Goal: Check status: Check status

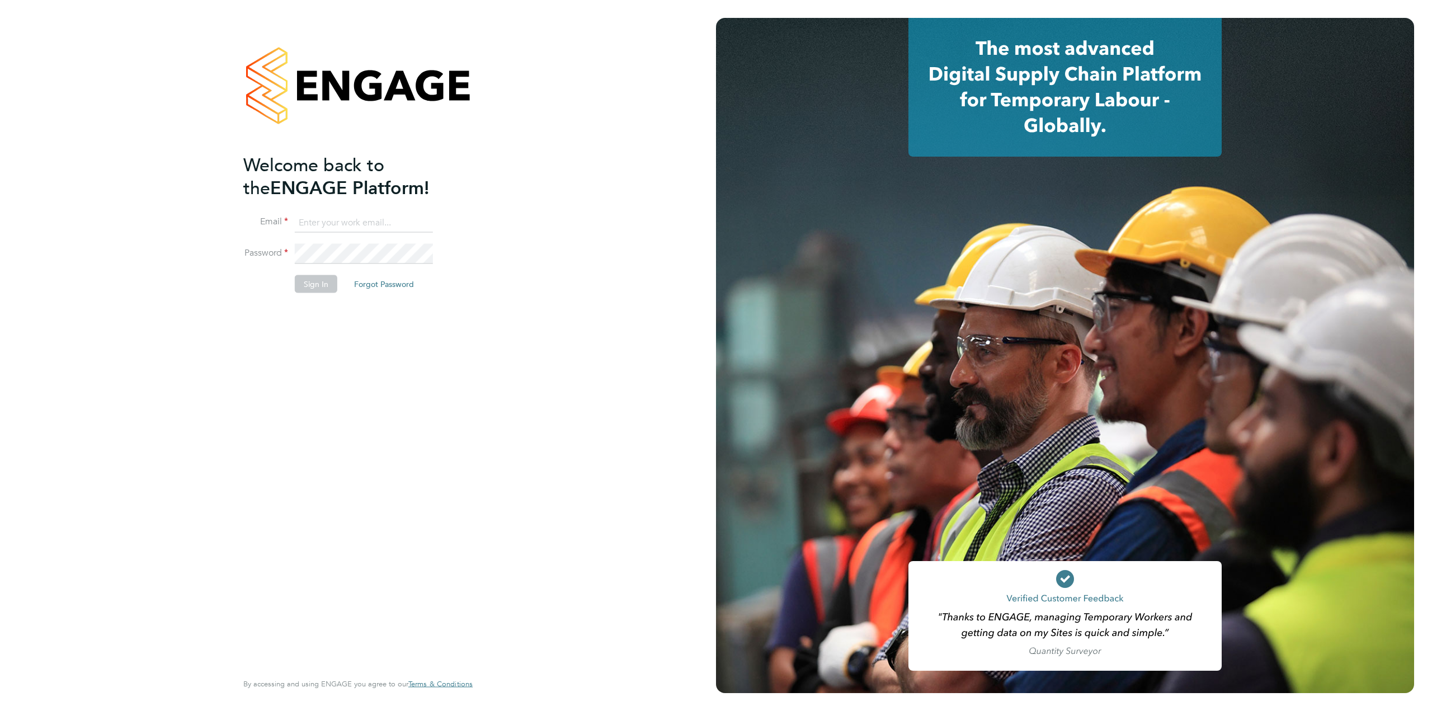
type input "[EMAIL_ADDRESS][PERSON_NAME][DOMAIN_NAME]"
click at [315, 285] on button "Sign In" at bounding box center [316, 284] width 43 height 18
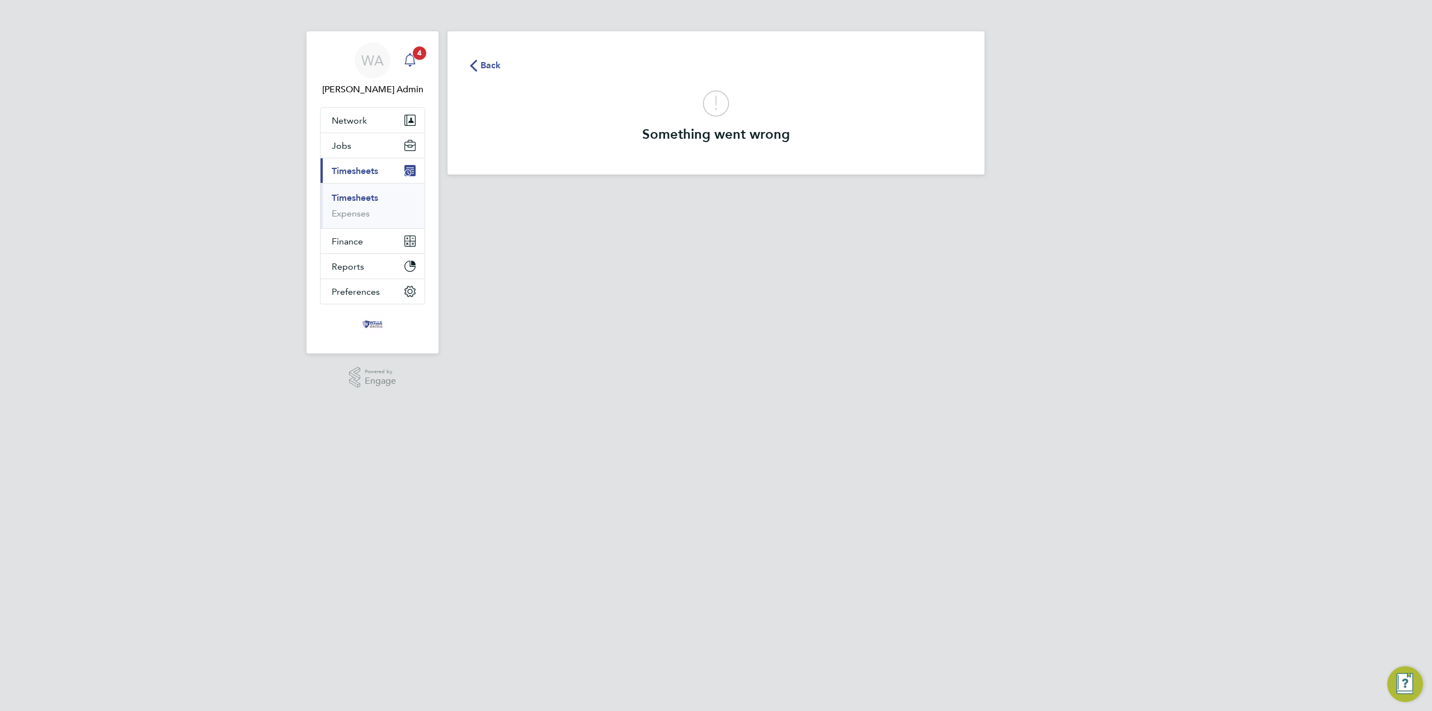
click at [414, 54] on span "4" at bounding box center [419, 52] width 13 height 13
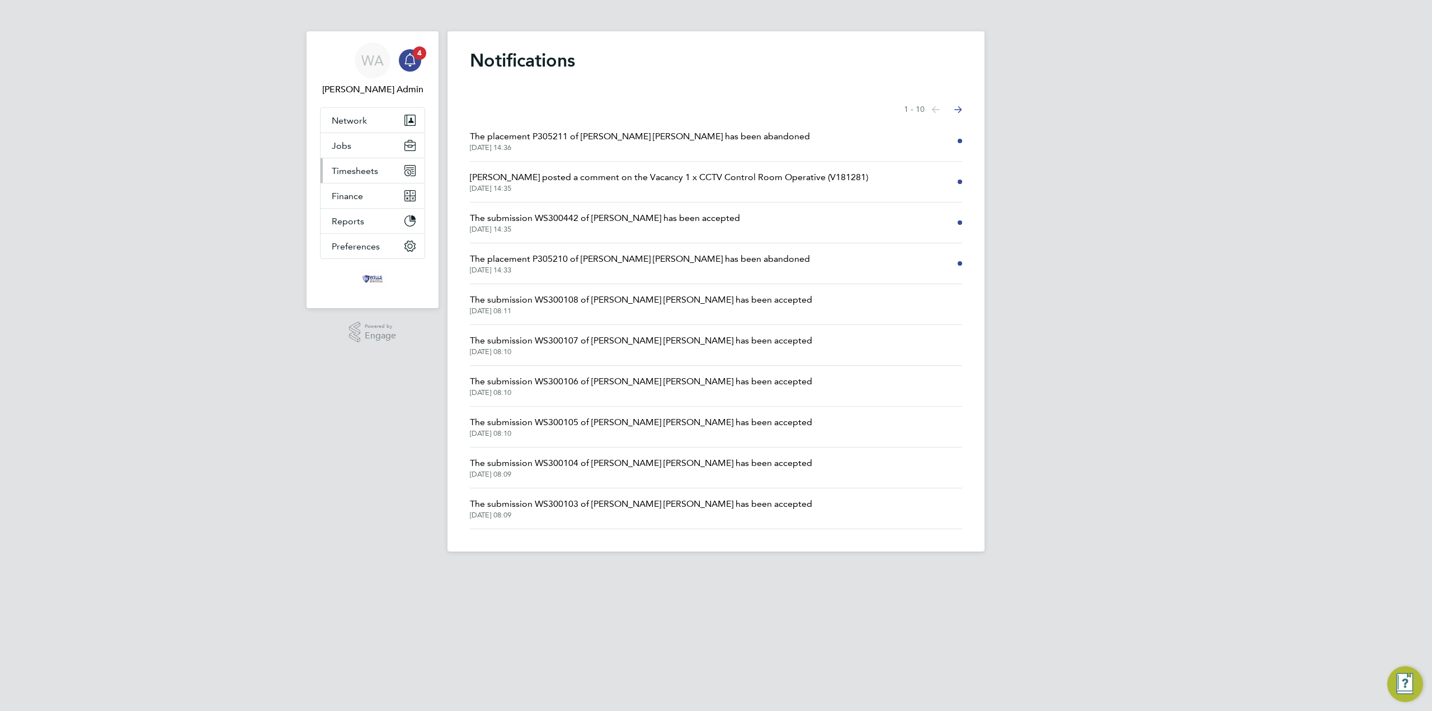
click at [369, 176] on span "Timesheets" at bounding box center [355, 171] width 46 height 11
click at [361, 196] on link "Timesheets" at bounding box center [355, 197] width 46 height 11
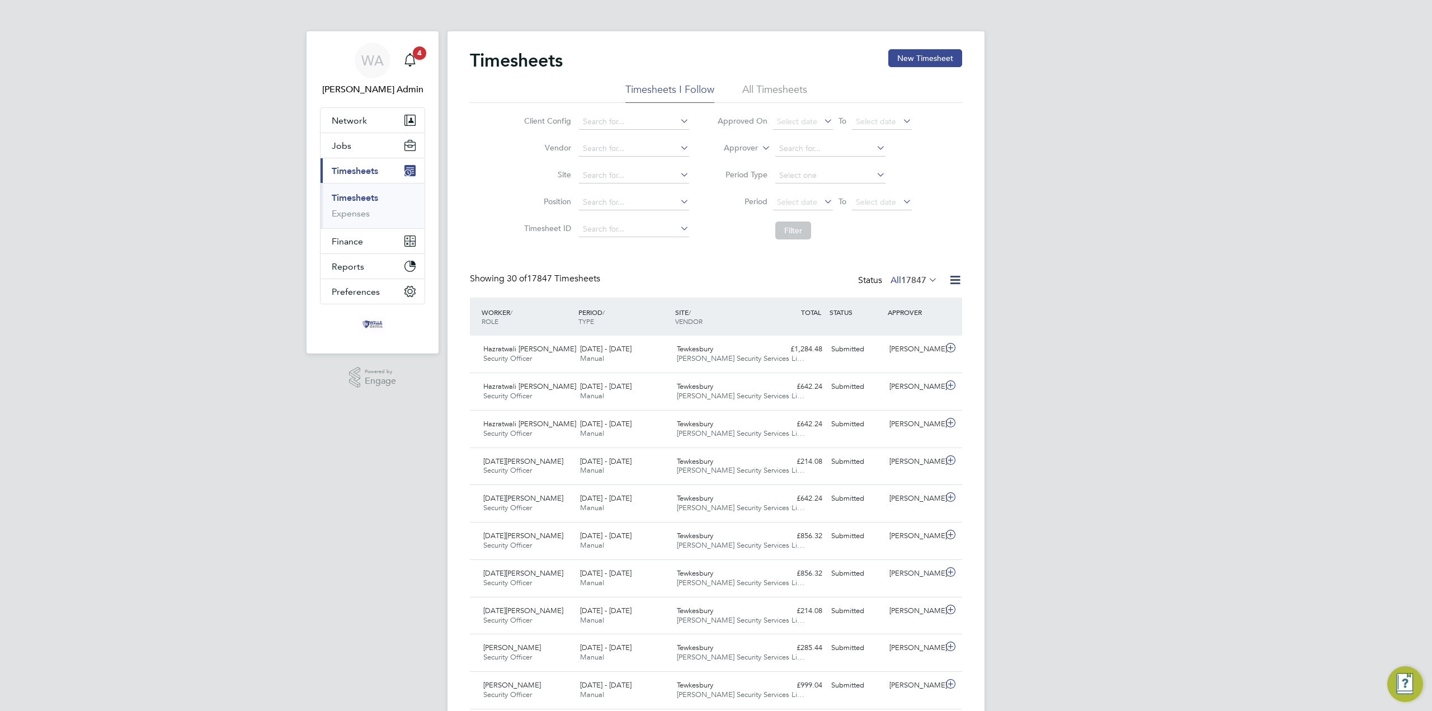
click at [909, 273] on div "Status All 17847" at bounding box center [899, 281] width 82 height 16
click at [908, 277] on span "17847" at bounding box center [913, 280] width 25 height 11
click at [902, 329] on li "Submitted" at bounding box center [894, 332] width 51 height 16
